Goal: Download file/media

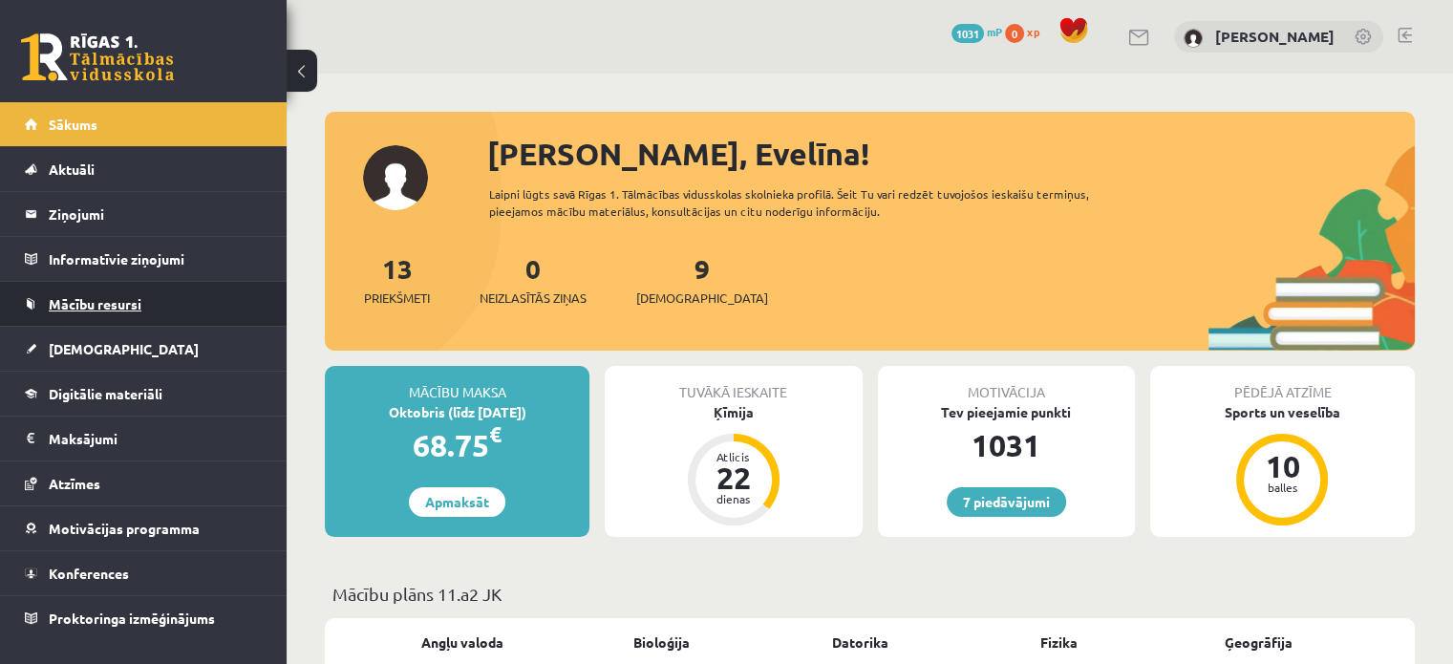
click at [123, 308] on span "Mācību resursi" at bounding box center [95, 303] width 93 height 17
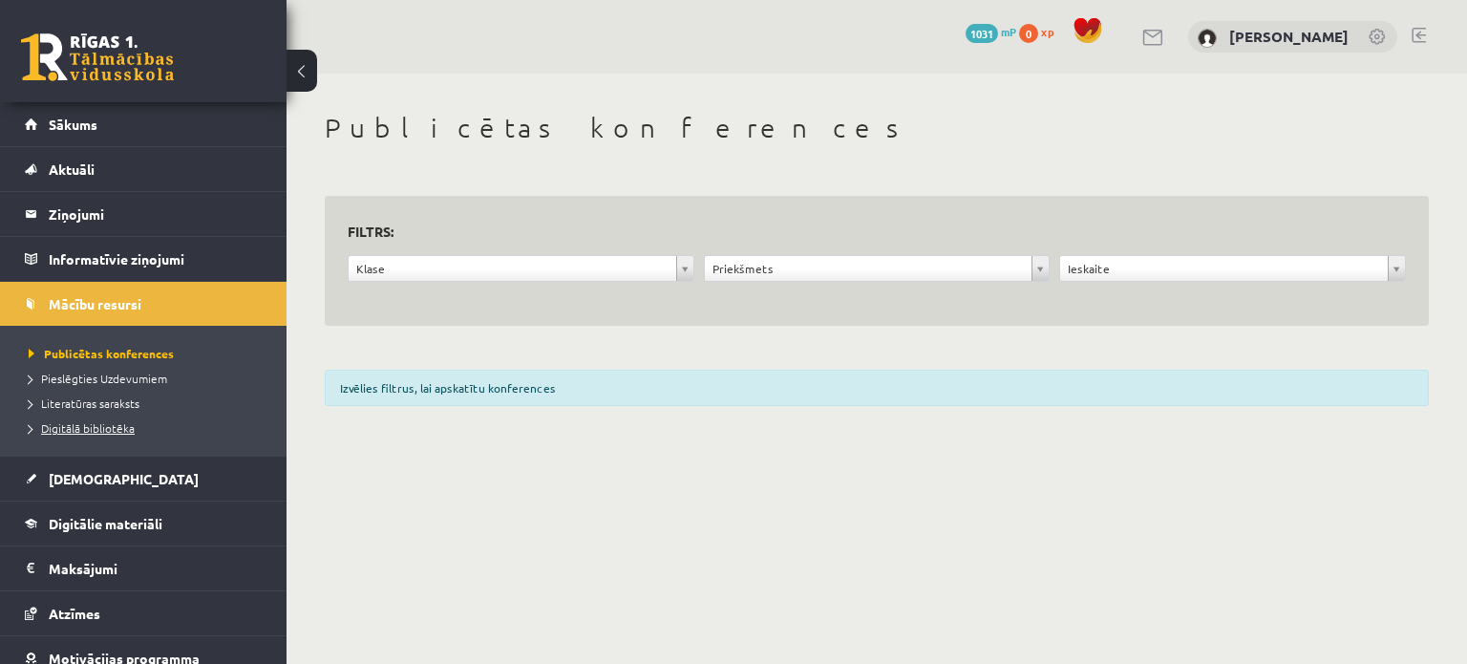
scroll to position [103, 0]
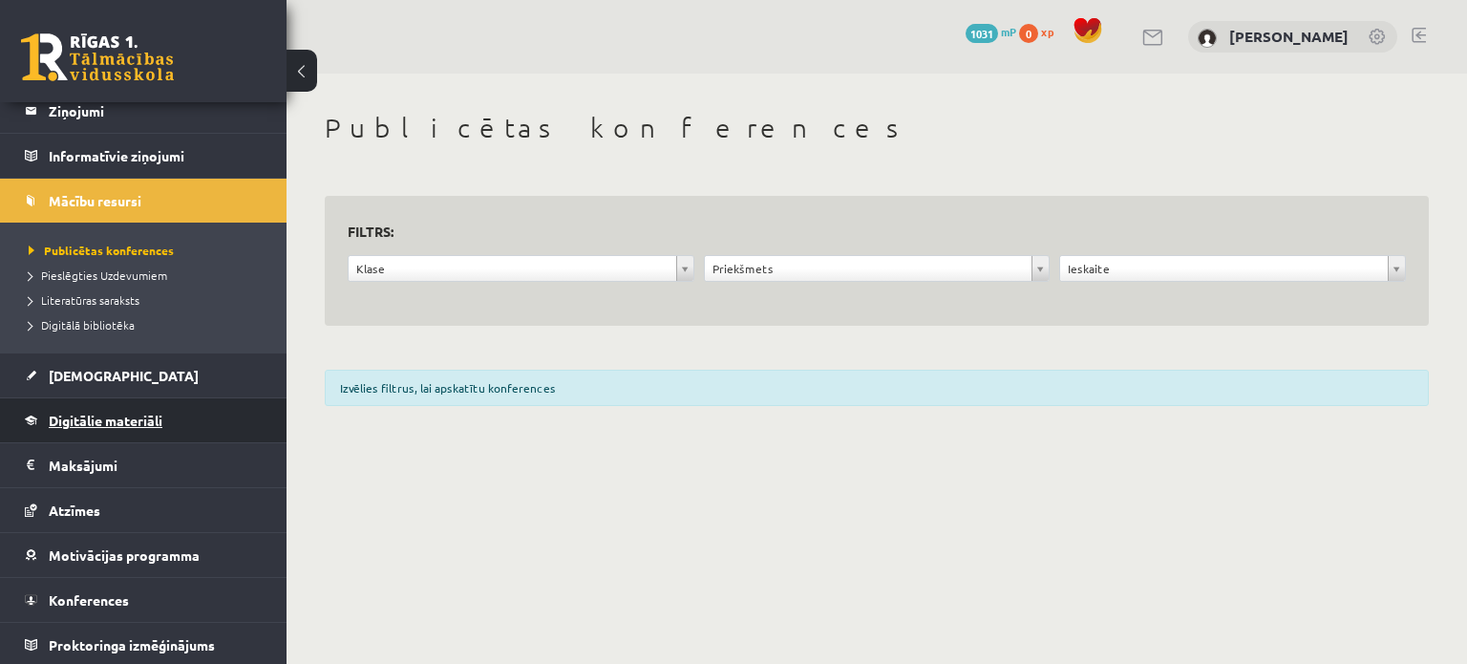
click at [131, 424] on span "Digitālie materiāli" at bounding box center [106, 420] width 114 height 17
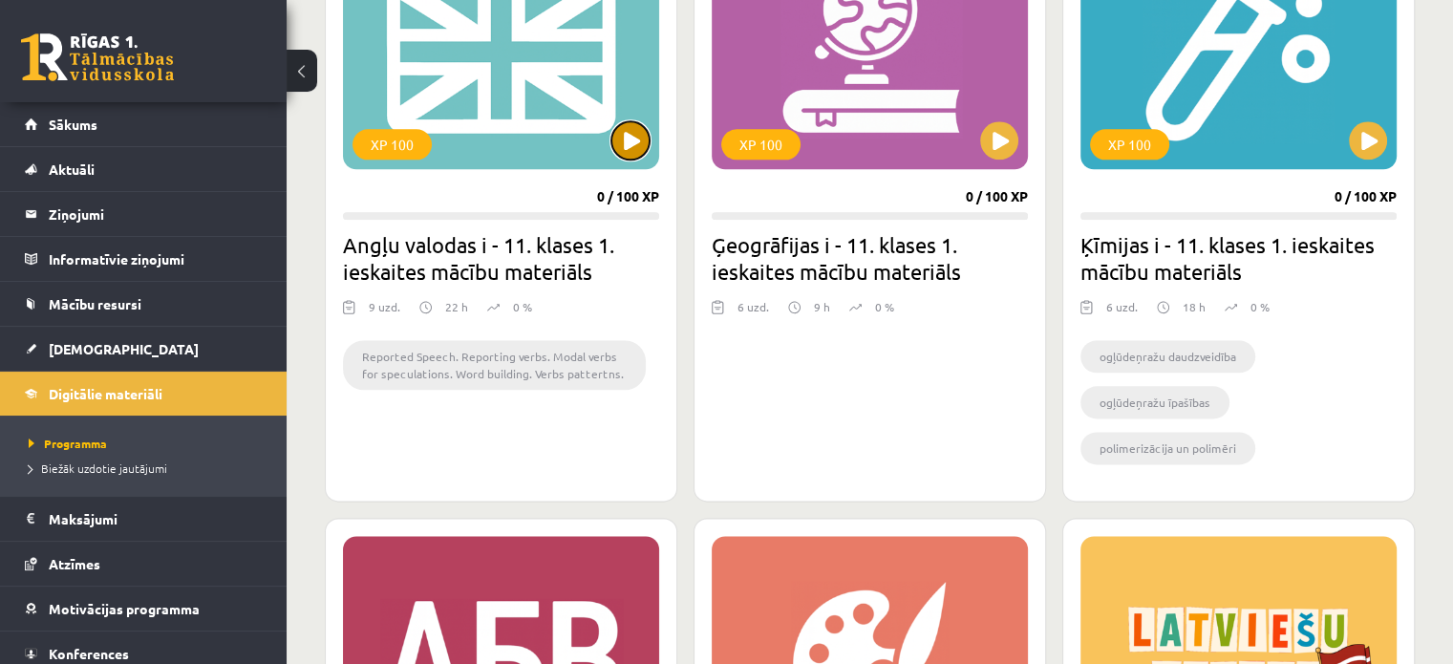
click at [626, 148] on button at bounding box center [630, 140] width 38 height 38
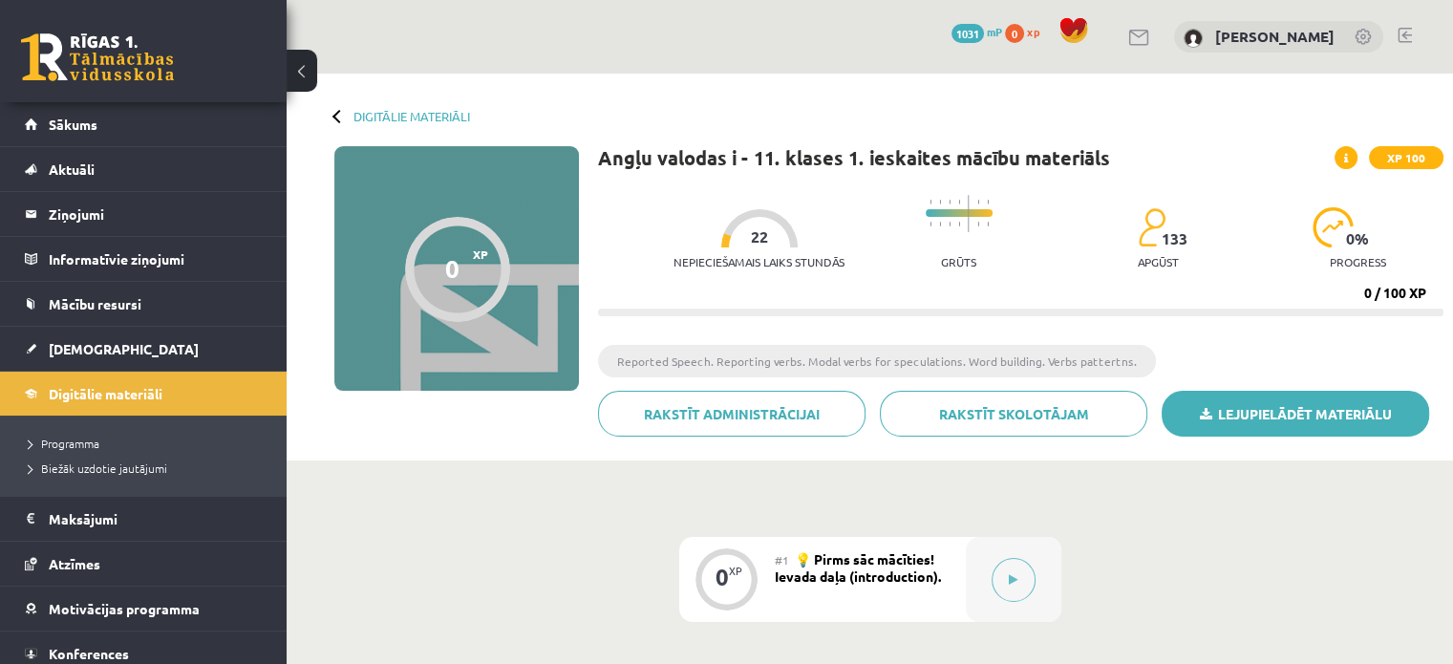
click at [1264, 416] on link "Lejupielādēt materiālu" at bounding box center [1294, 414] width 267 height 46
